Goal: Task Accomplishment & Management: Use online tool/utility

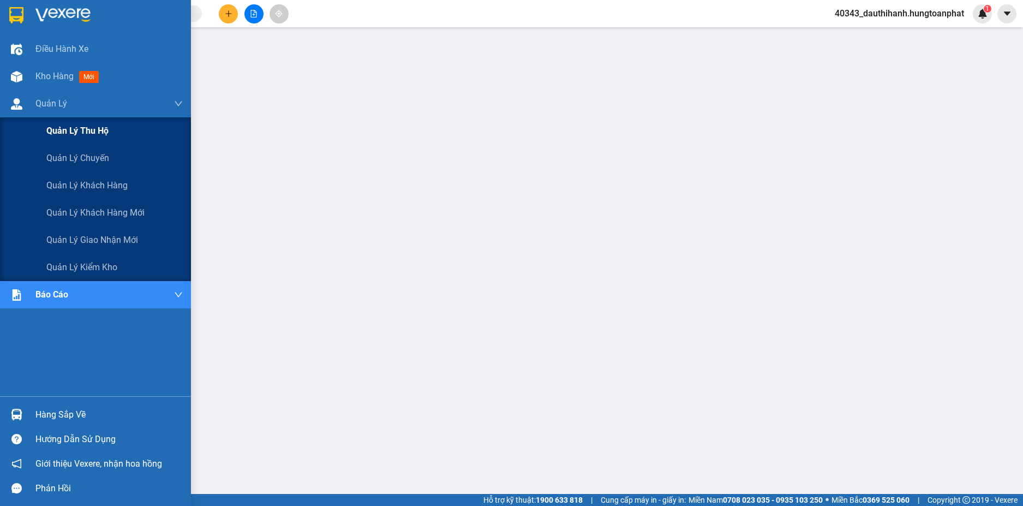
drag, startPoint x: 81, startPoint y: 131, endPoint x: 172, endPoint y: 130, distance: 91.1
click at [82, 130] on span "Quản lý thu hộ" at bounding box center [77, 131] width 62 height 14
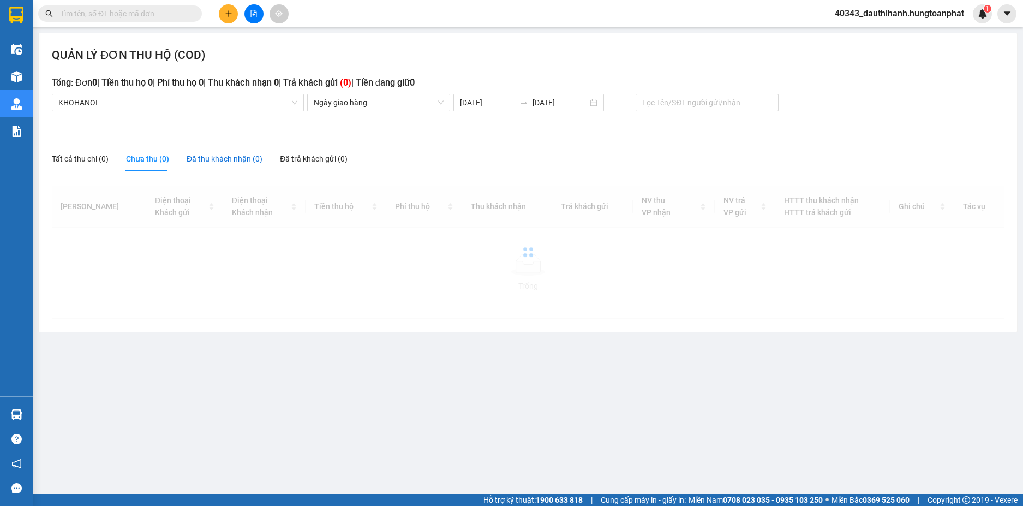
click at [245, 158] on div "Đã thu khách nhận (0)" at bounding box center [225, 159] width 76 height 12
drag, startPoint x: 141, startPoint y: 159, endPoint x: 150, endPoint y: 160, distance: 9.4
click at [141, 159] on div "Chưa thu (0)" at bounding box center [147, 159] width 43 height 12
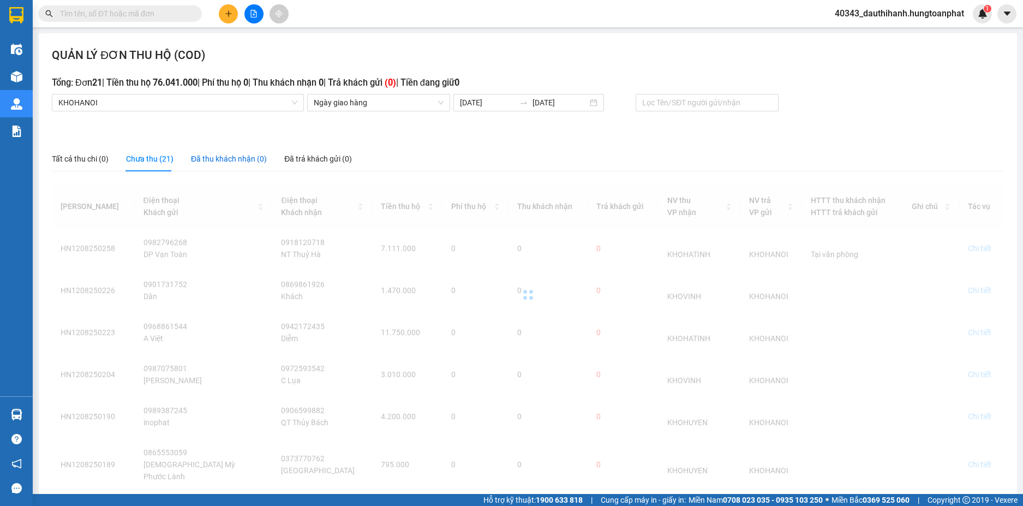
click at [231, 159] on div "Đã thu khách nhận (0)" at bounding box center [229, 159] width 76 height 12
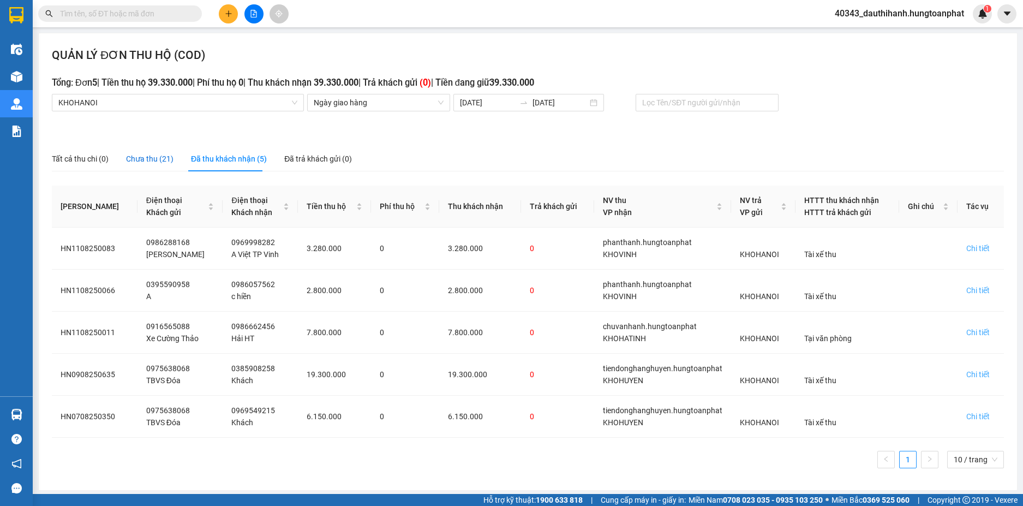
click at [157, 159] on div "Chưa thu (21)" at bounding box center [149, 159] width 47 height 12
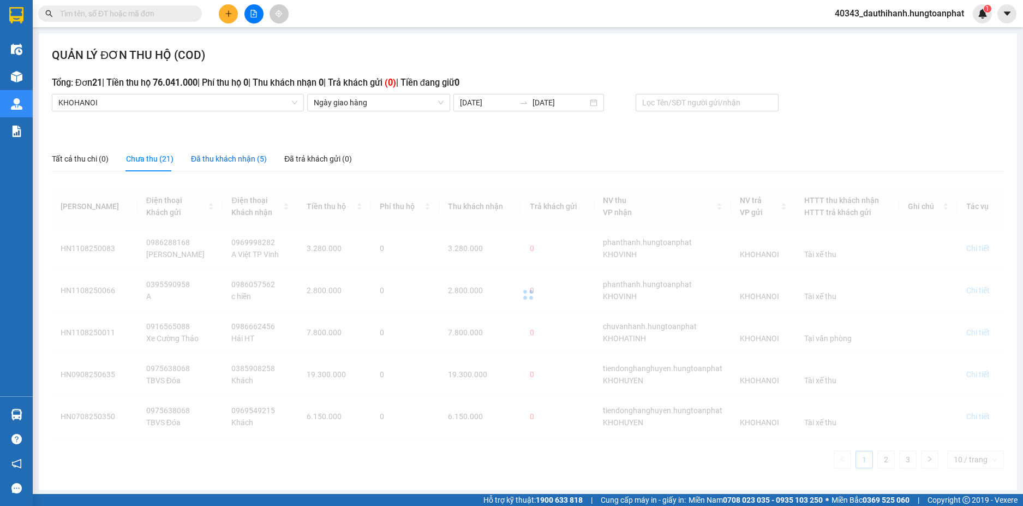
click at [211, 162] on div "Đã thu khách nhận (5)" at bounding box center [229, 159] width 76 height 12
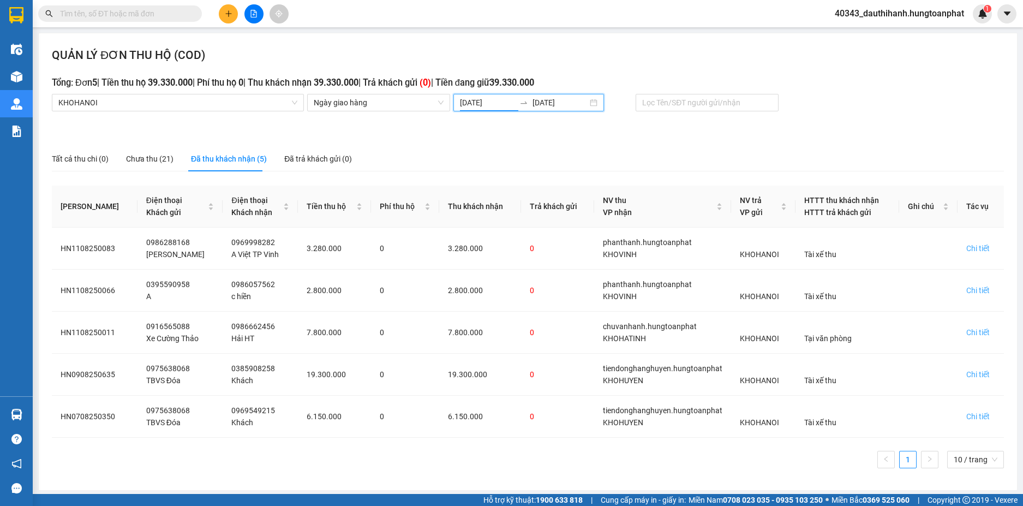
click at [481, 101] on input "[DATE]" at bounding box center [487, 103] width 55 height 12
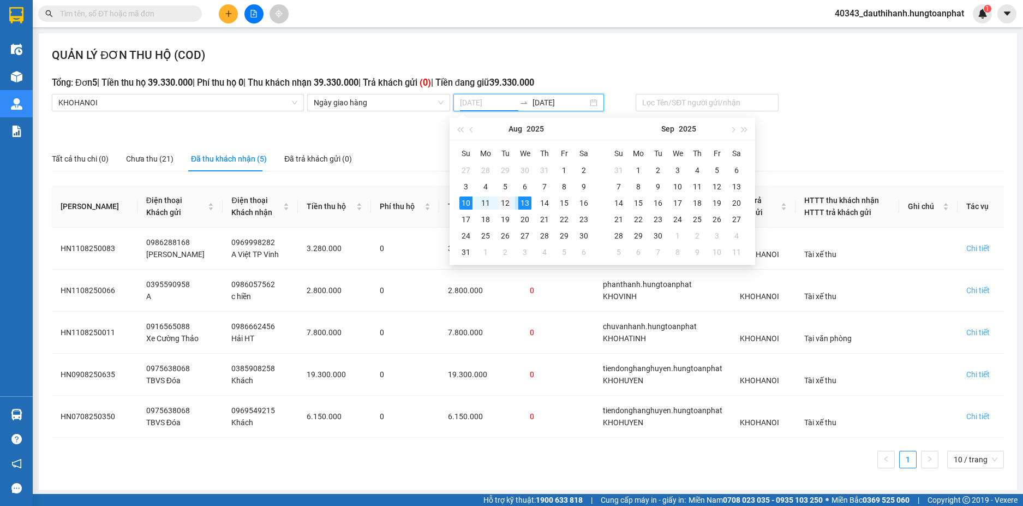
type input "[DATE]"
click at [504, 203] on div "12" at bounding box center [505, 202] width 13 height 13
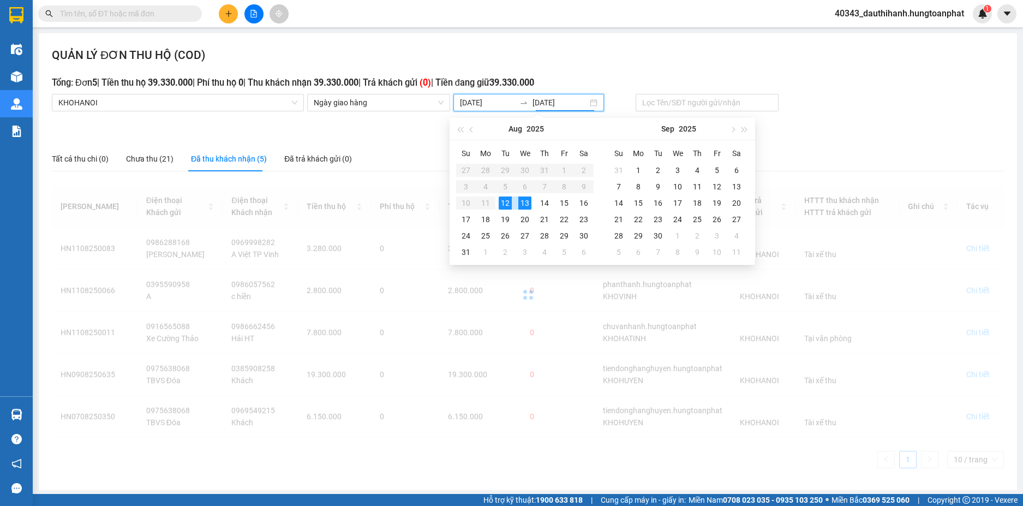
drag, startPoint x: 503, startPoint y: 203, endPoint x: 474, endPoint y: 208, distance: 30.0
click at [502, 203] on div "12" at bounding box center [505, 202] width 13 height 13
type input "[DATE]"
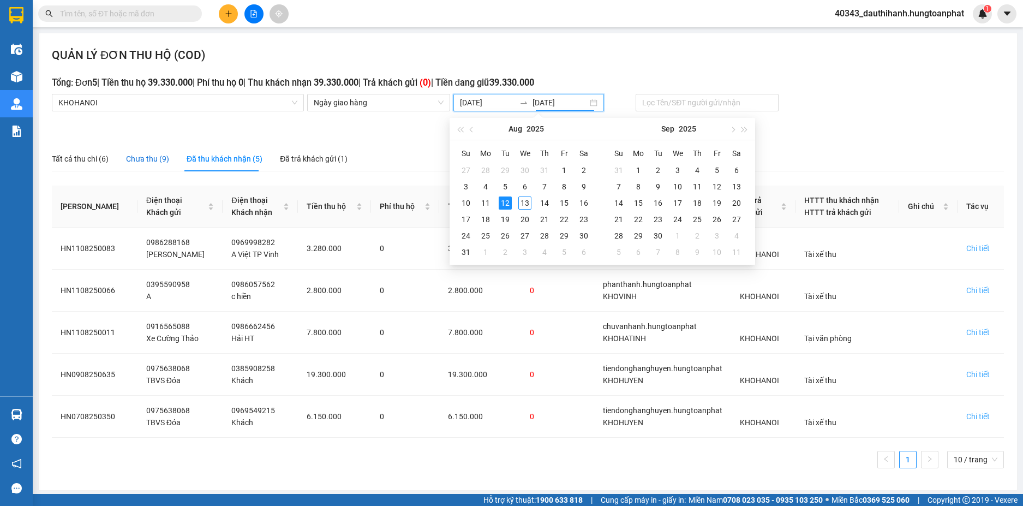
drag, startPoint x: 137, startPoint y: 157, endPoint x: 166, endPoint y: 158, distance: 29.0
click at [139, 157] on div "Chưa thu (9)" at bounding box center [147, 159] width 43 height 12
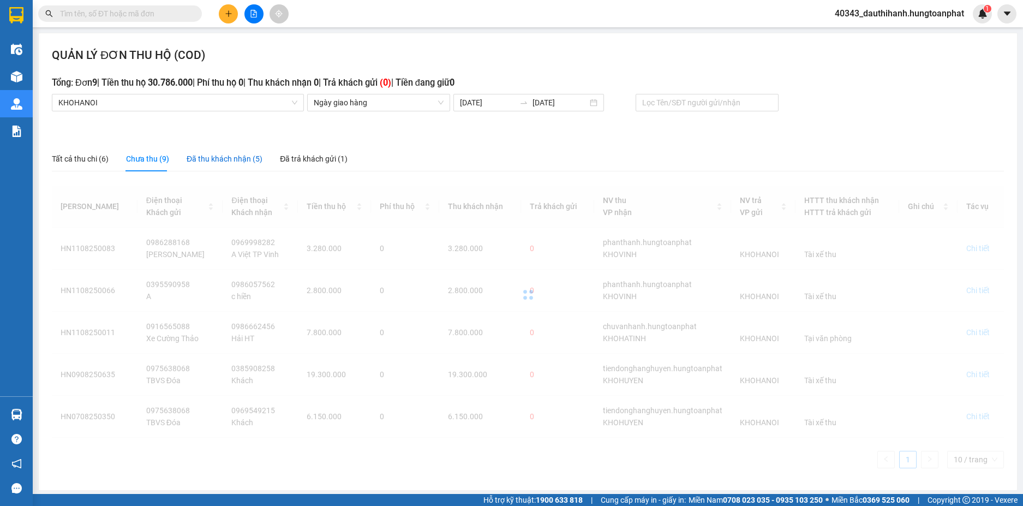
click at [211, 162] on div "Đã thu khách nhận (5)" at bounding box center [225, 159] width 76 height 12
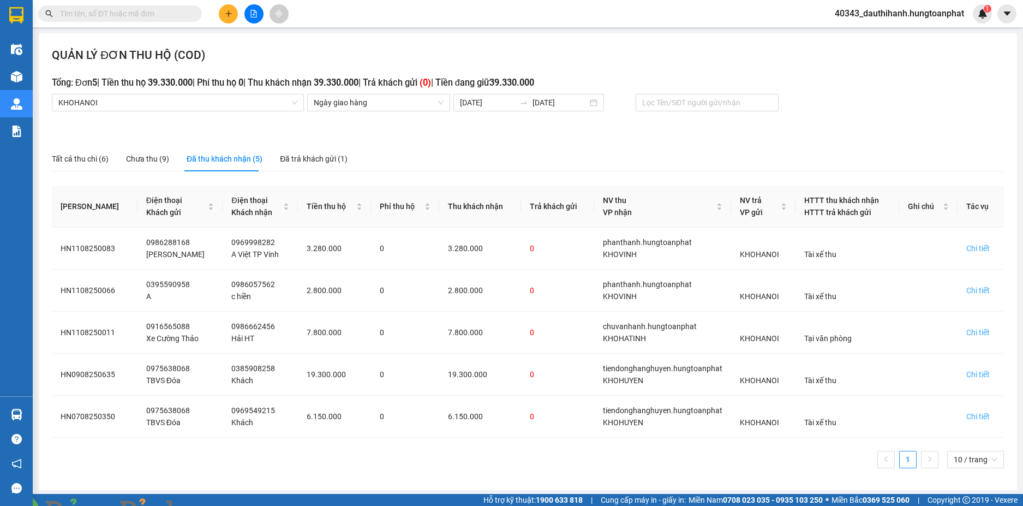
drag, startPoint x: 952, startPoint y: 488, endPoint x: 946, endPoint y: 482, distance: 8.1
click at [951, 486] on div "QUẢN LÝ ĐƠN THU HỘ (COD) Tổng: Đơn 5 | Tiền thu hộ 39.330.000 | Phí thu hộ 0 | …" at bounding box center [528, 261] width 978 height 457
